Goal: Find specific page/section: Find specific page/section

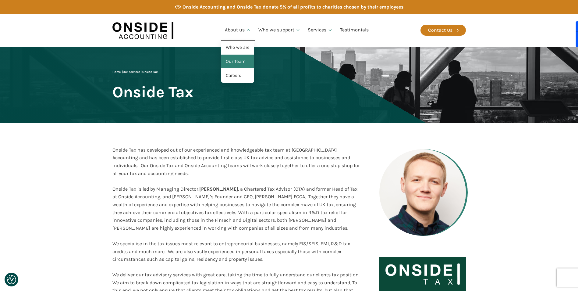
click at [234, 59] on link "Our Team" at bounding box center [237, 62] width 33 height 14
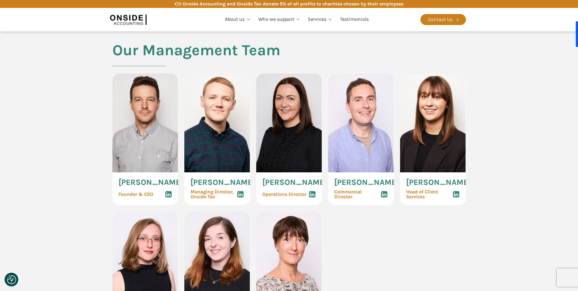
scroll to position [274, 0]
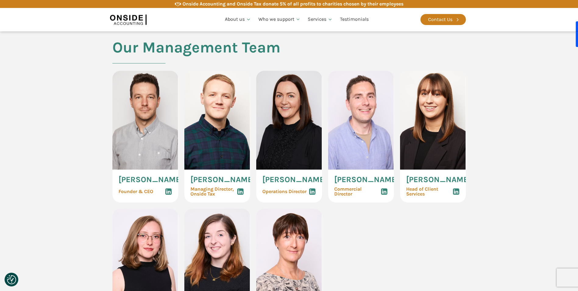
click at [204, 179] on span "[PERSON_NAME]" at bounding box center [223, 180] width 65 height 8
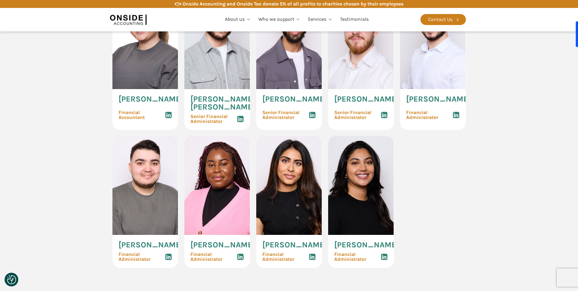
scroll to position [945, 0]
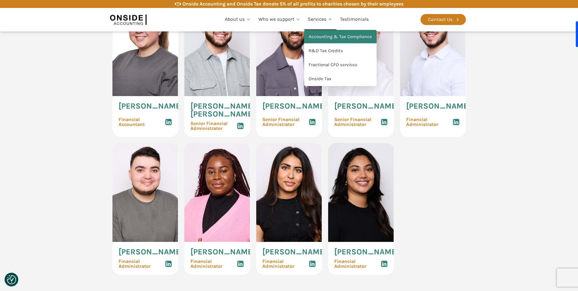
click at [323, 37] on link "Accounting & Tax Compliance" at bounding box center [340, 37] width 73 height 14
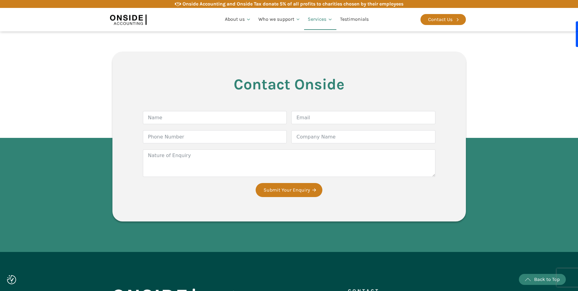
scroll to position [932, 0]
